Goal: Feedback & Contribution: Contribute content

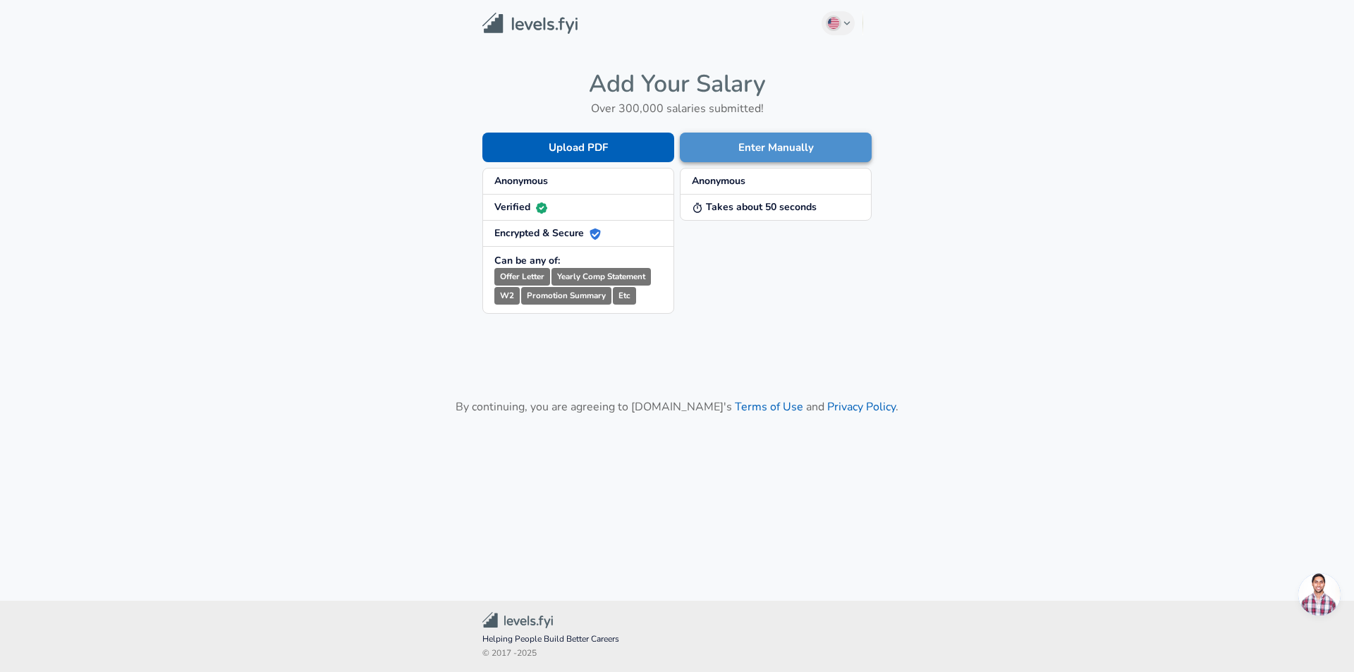
click at [758, 159] on button "Enter Manually" at bounding box center [776, 148] width 192 height 30
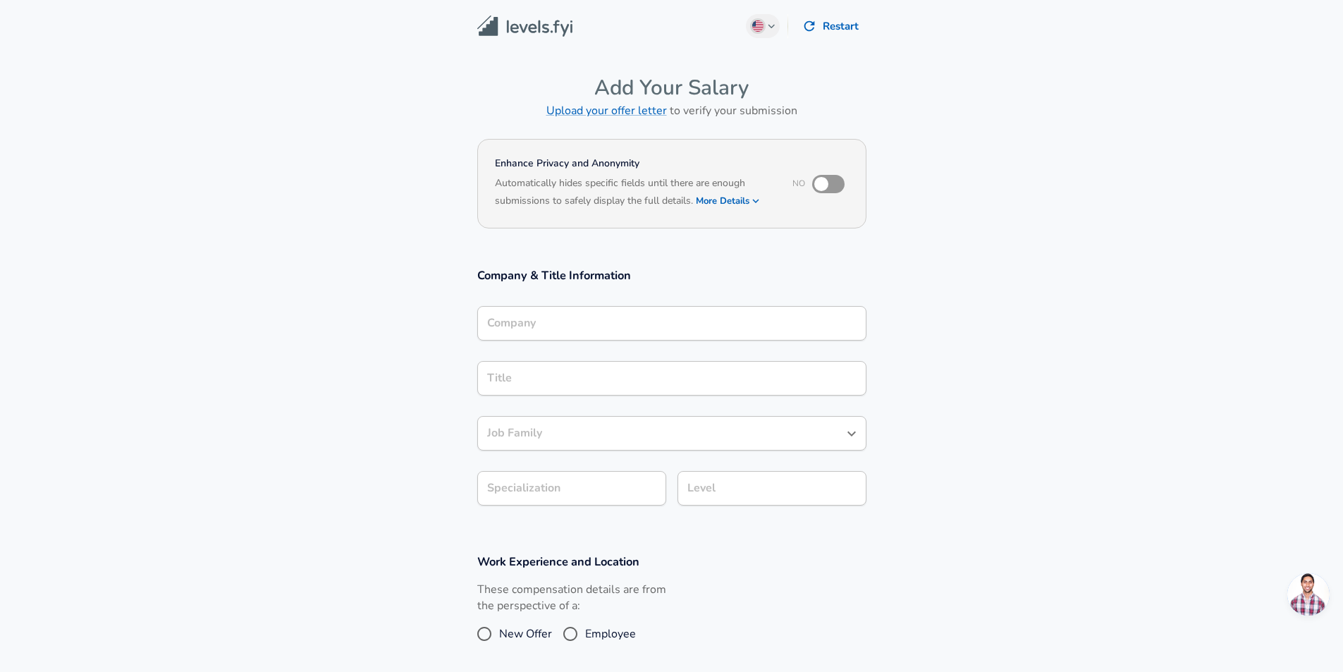
click at [609, 312] on input "Company" at bounding box center [672, 323] width 376 height 22
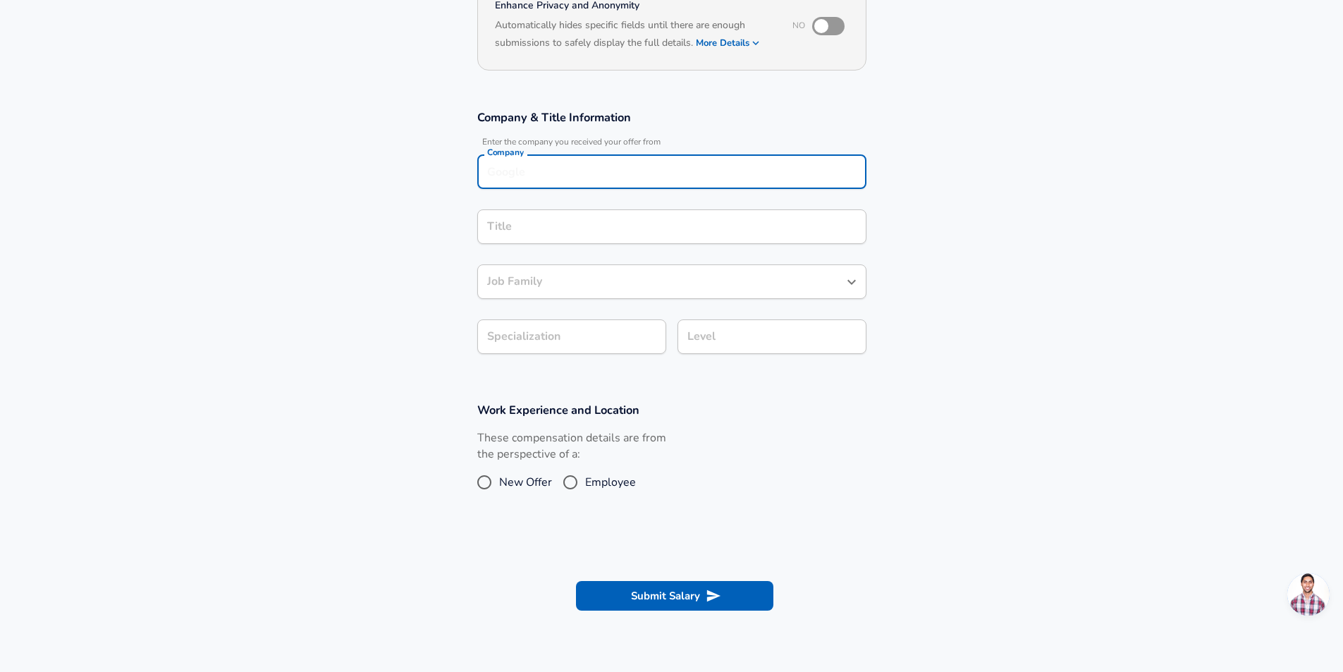
scroll to position [155, 0]
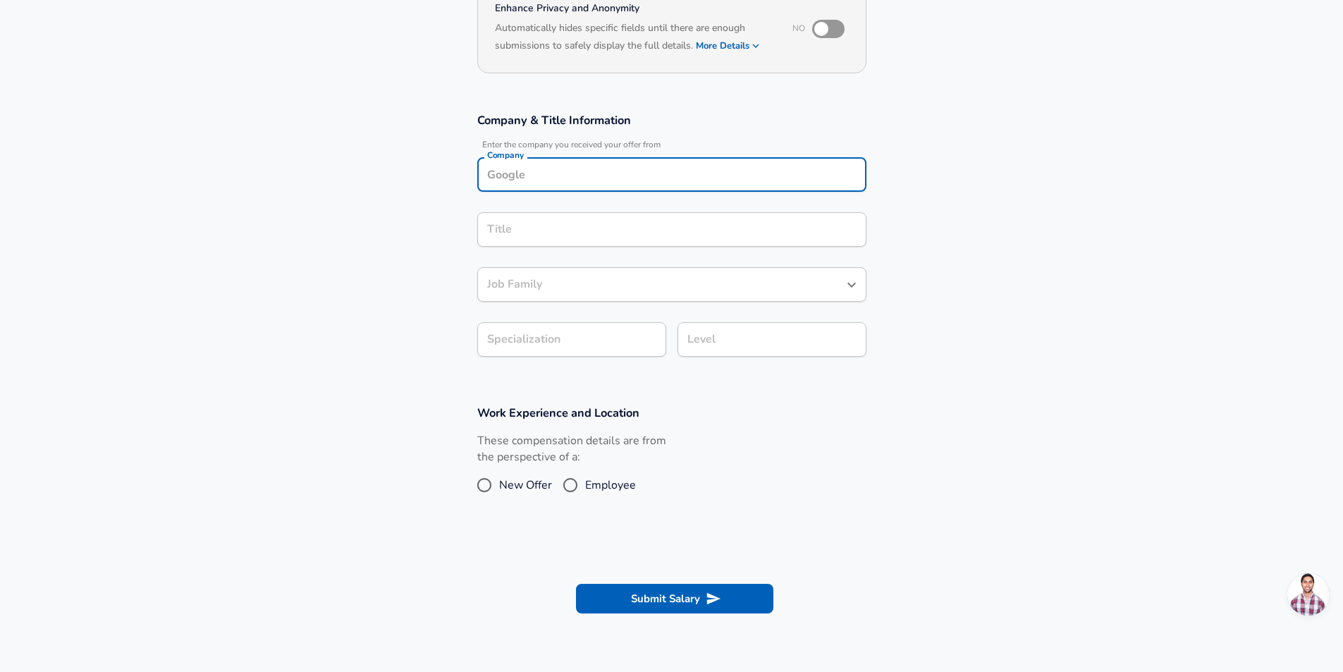
click at [779, 160] on div "Company" at bounding box center [671, 174] width 389 height 35
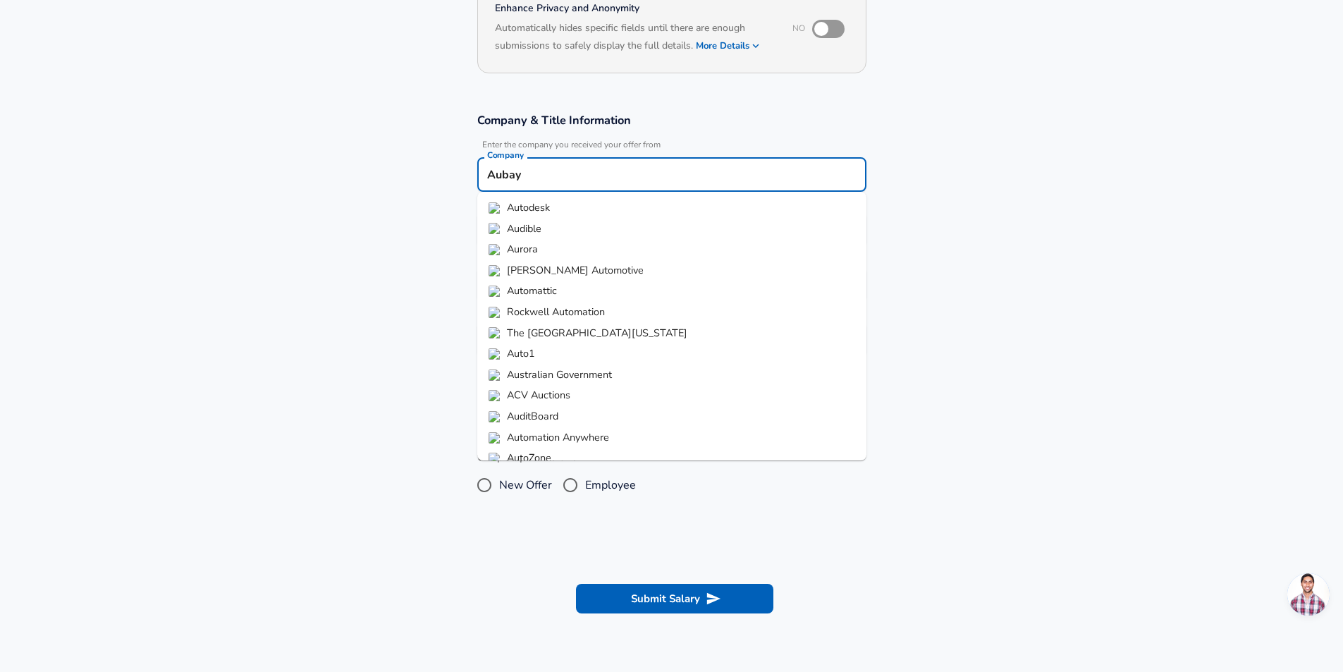
type input "Aubay"
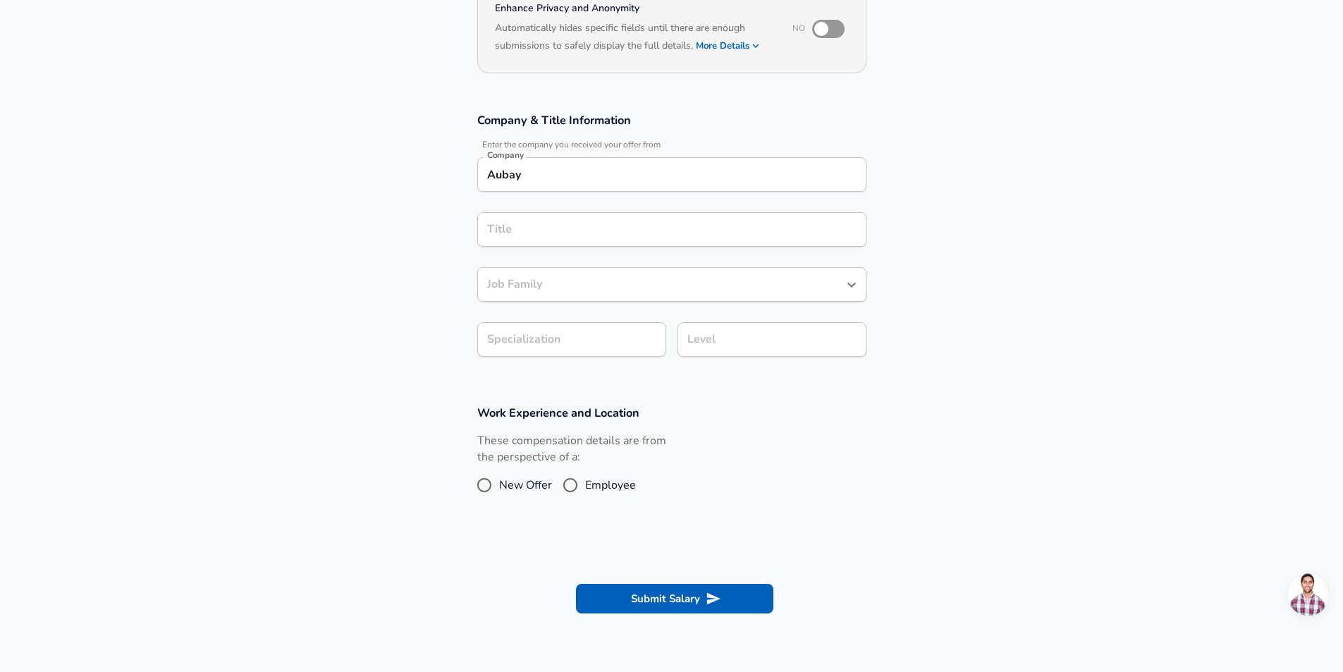
click at [804, 163] on div "Aubay Company" at bounding box center [671, 174] width 389 height 35
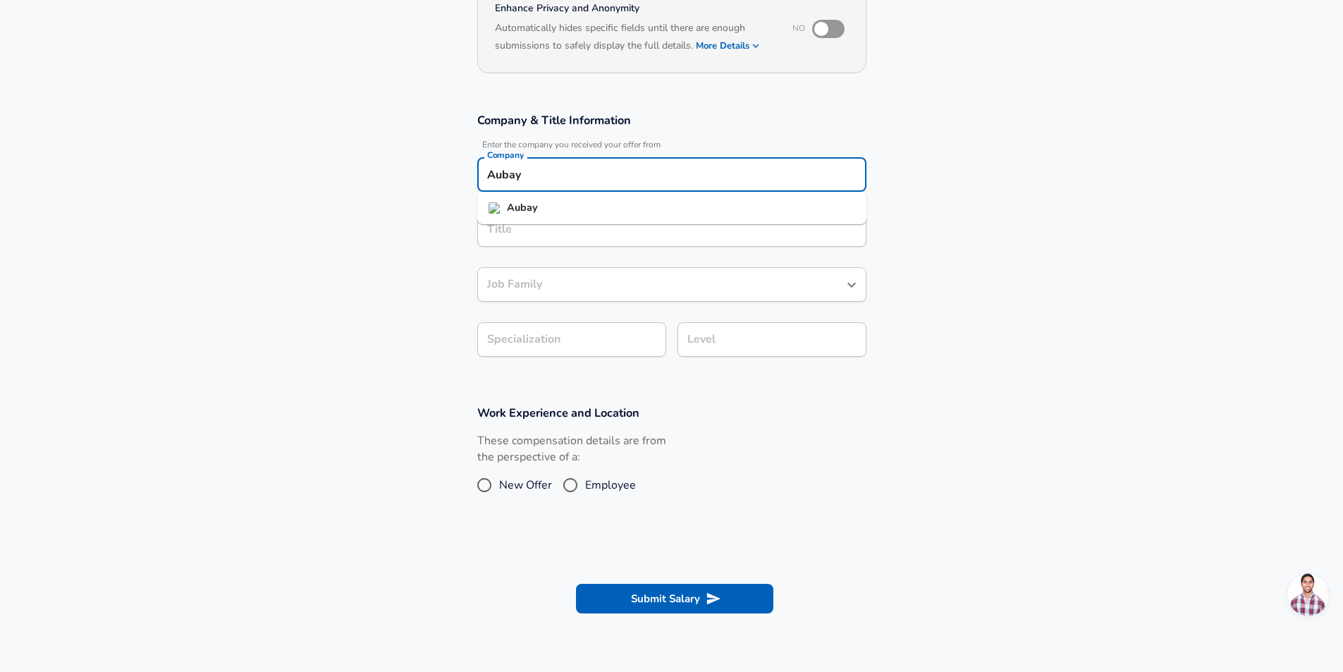
click at [708, 209] on li "Aubay" at bounding box center [671, 207] width 389 height 21
click at [677, 221] on input "Title" at bounding box center [672, 230] width 376 height 22
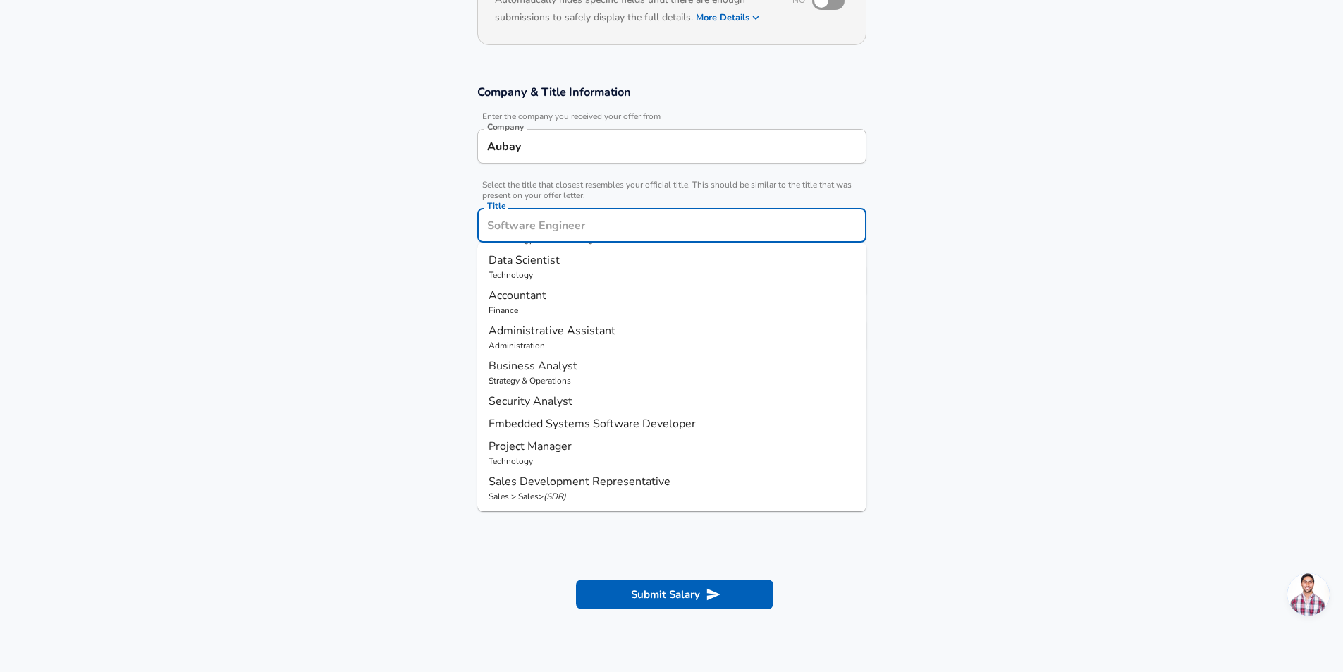
scroll to position [0, 0]
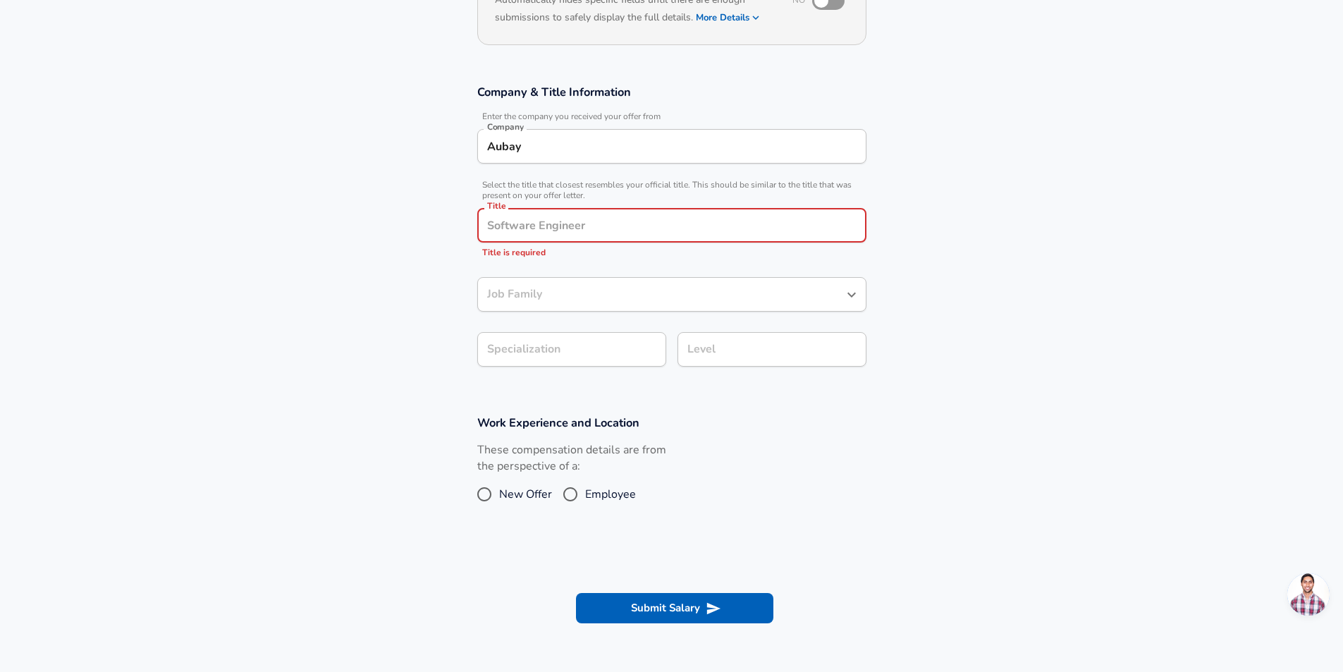
click at [643, 237] on div "Title" at bounding box center [671, 225] width 389 height 35
click at [1045, 221] on section "Company & Title Information Enter the company you received your offer from Comp…" at bounding box center [671, 233] width 1343 height 331
click at [697, 233] on input "Title" at bounding box center [672, 225] width 376 height 22
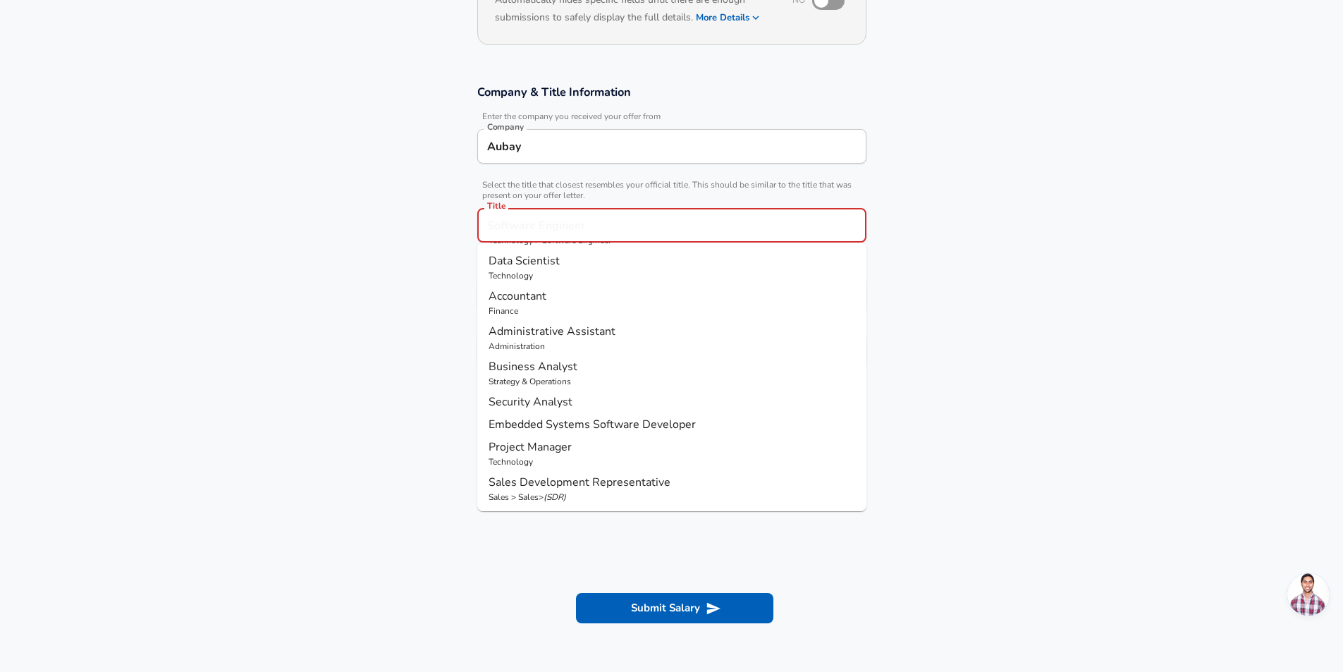
scroll to position [140, 0]
paste input "Junior Consultant"
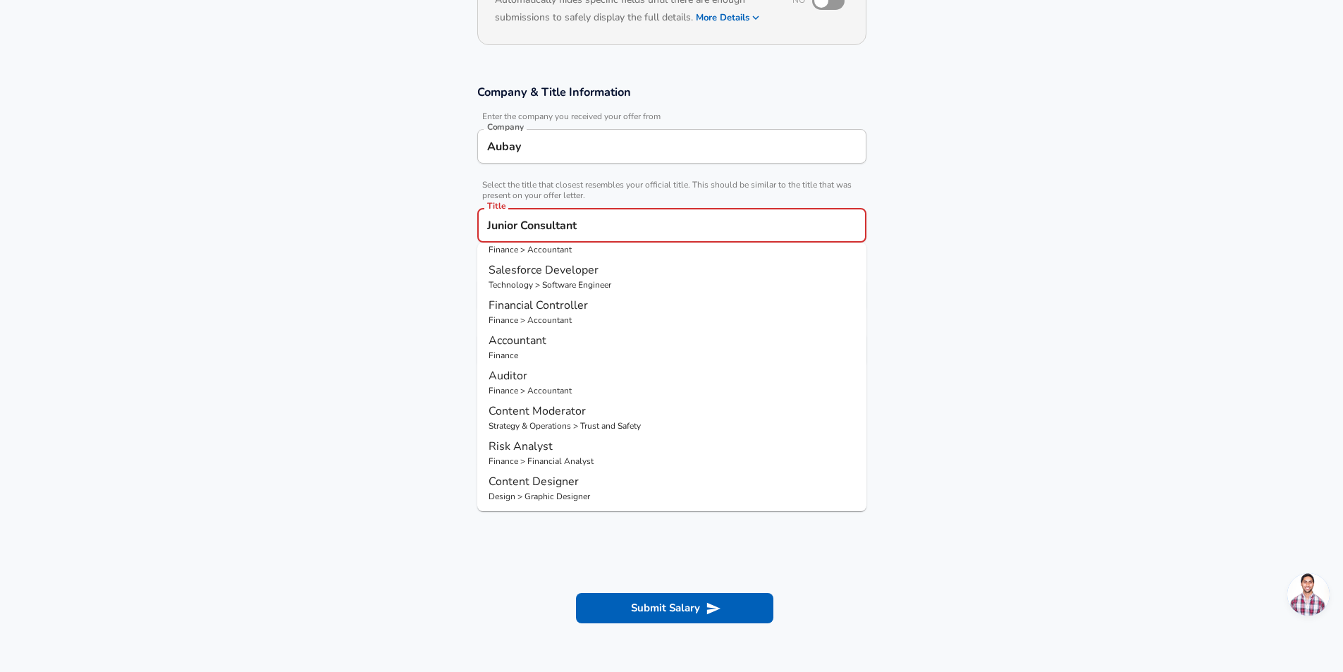
scroll to position [0, 0]
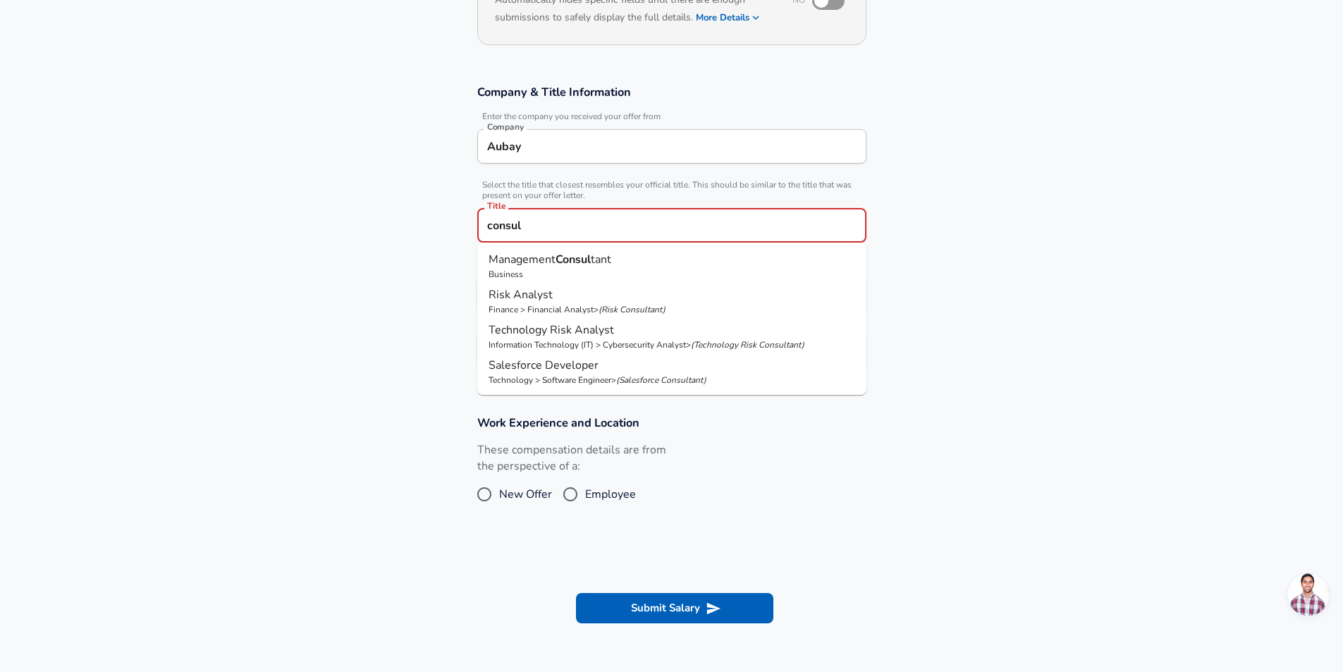
type input "consul"
